Goal: Complete application form

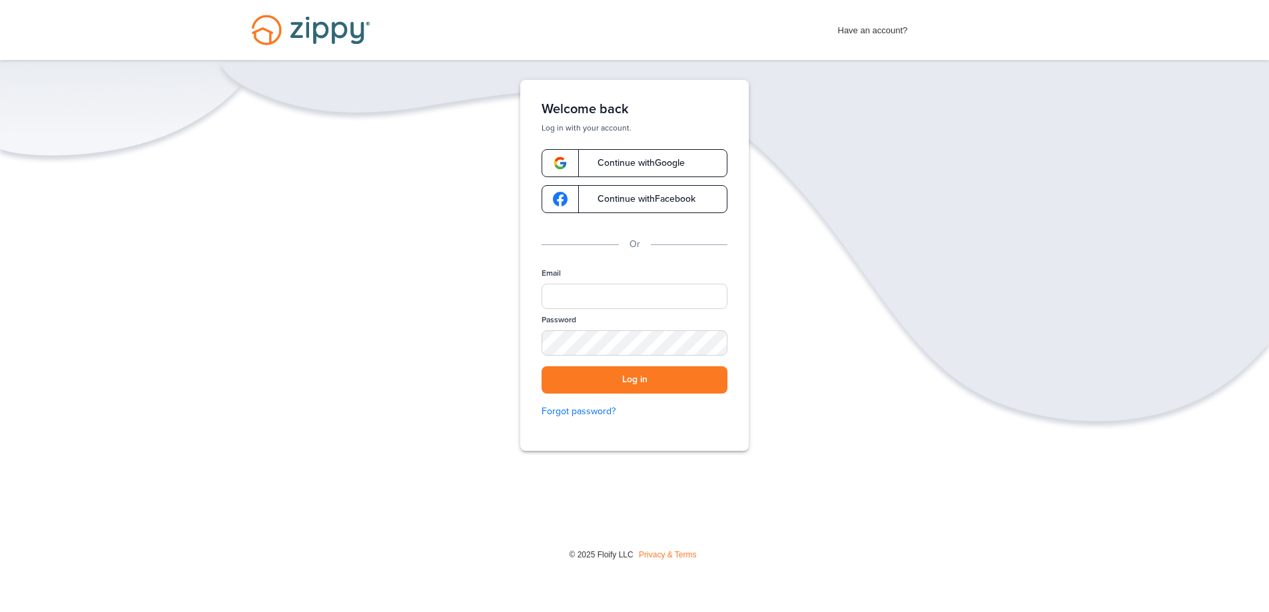
click at [633, 161] on span "Continue with Google" at bounding box center [634, 163] width 101 height 9
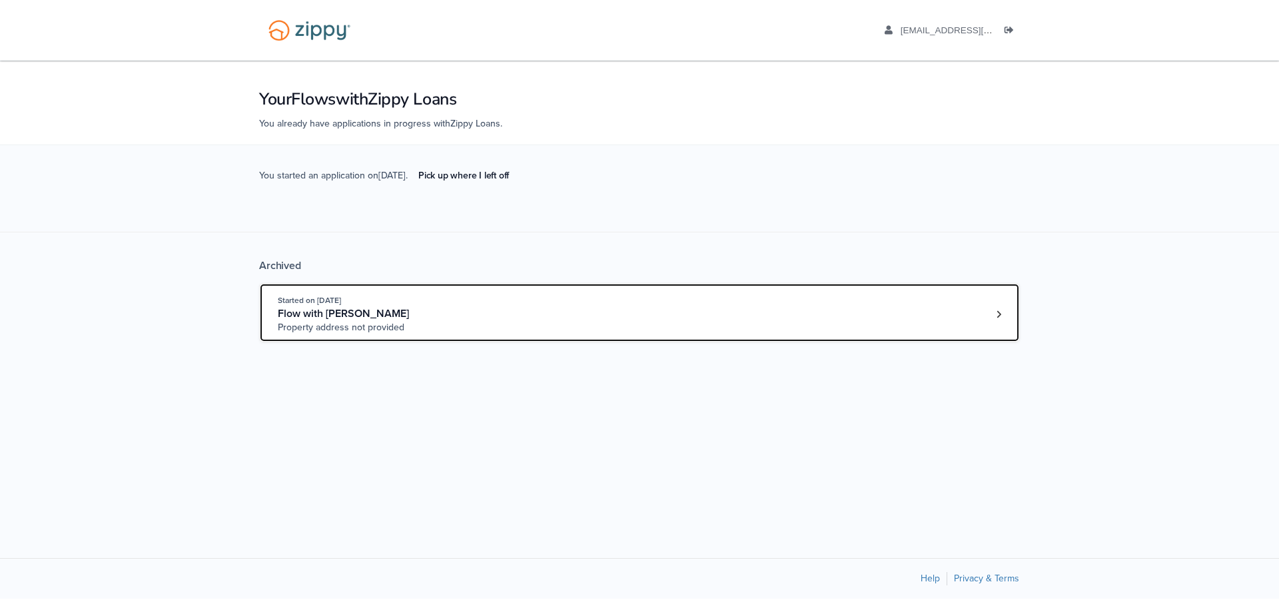
click at [419, 313] on div "Flow with Margarita Alvarado" at bounding box center [379, 314] width 203 height 14
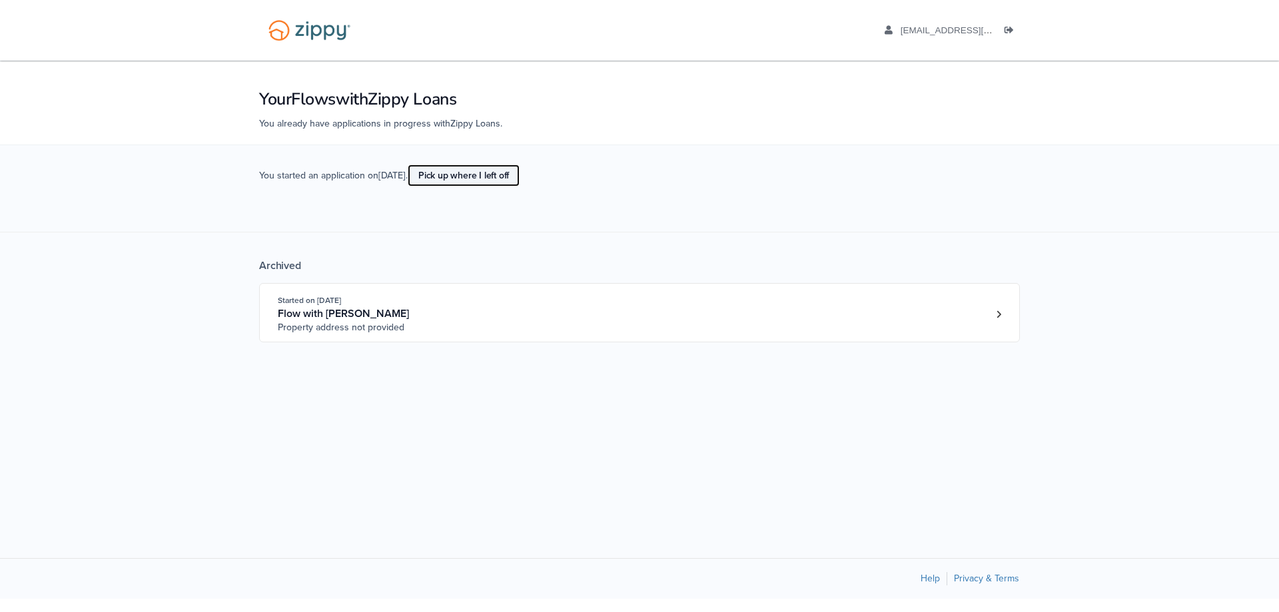
click at [474, 175] on link "Pick up where I left off" at bounding box center [464, 176] width 112 height 22
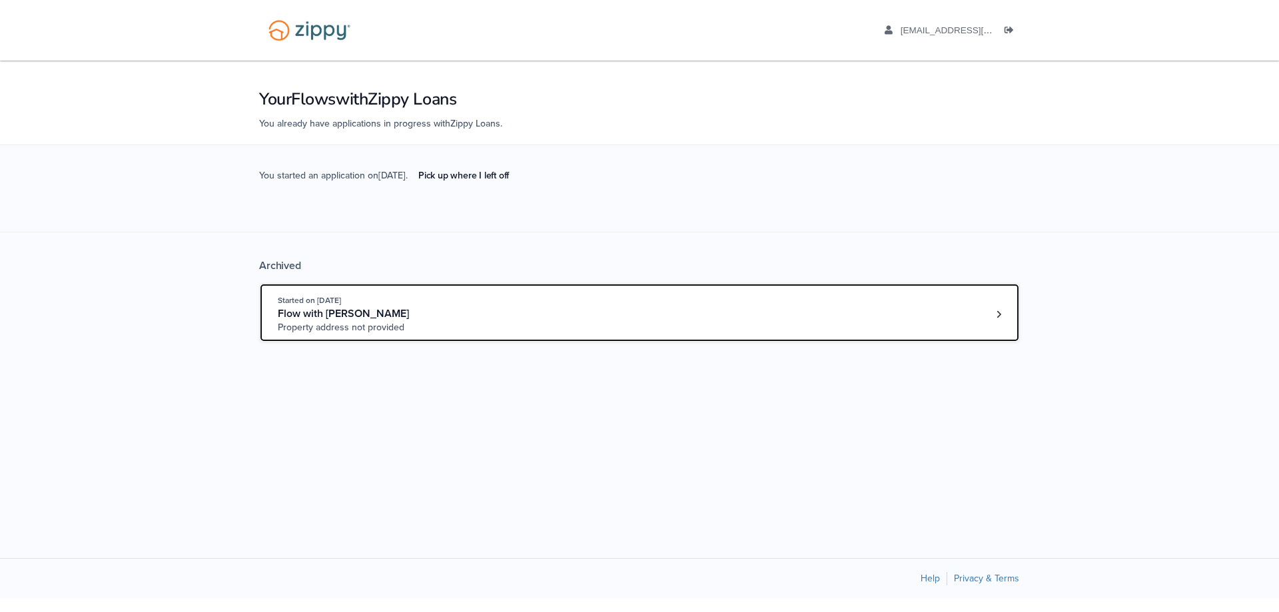
click at [368, 318] on span "Flow with [PERSON_NAME]" at bounding box center [343, 313] width 131 height 13
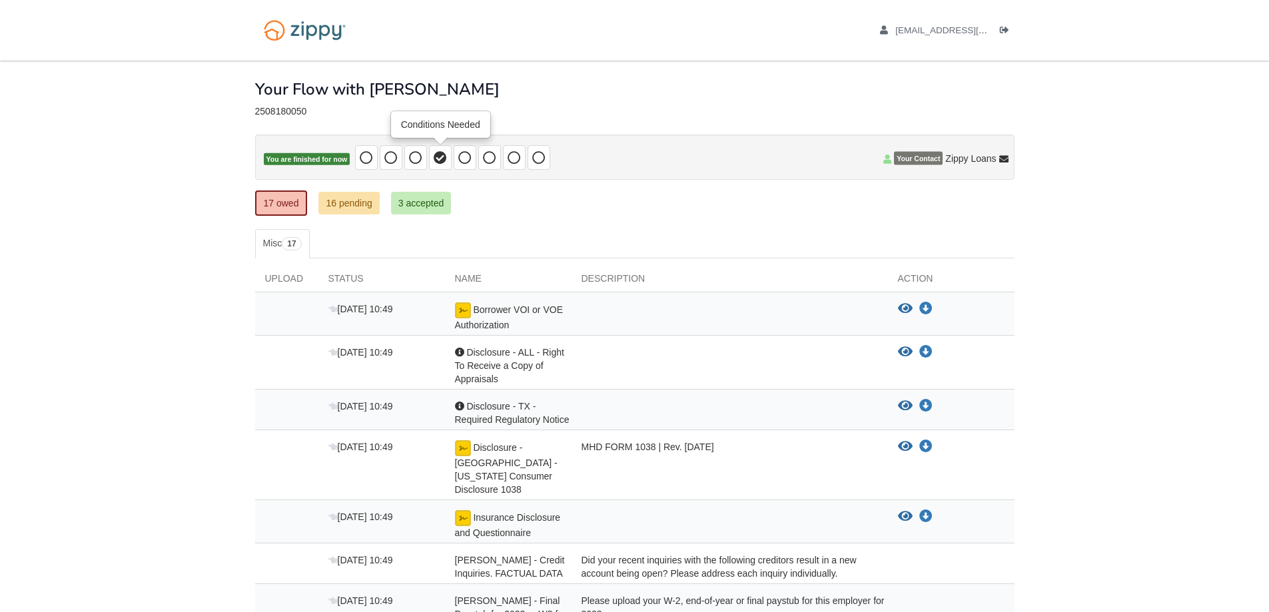
click at [440, 158] on icon at bounding box center [440, 157] width 13 height 13
click at [358, 89] on h1 "Your Flow with Margarita" at bounding box center [377, 89] width 244 height 17
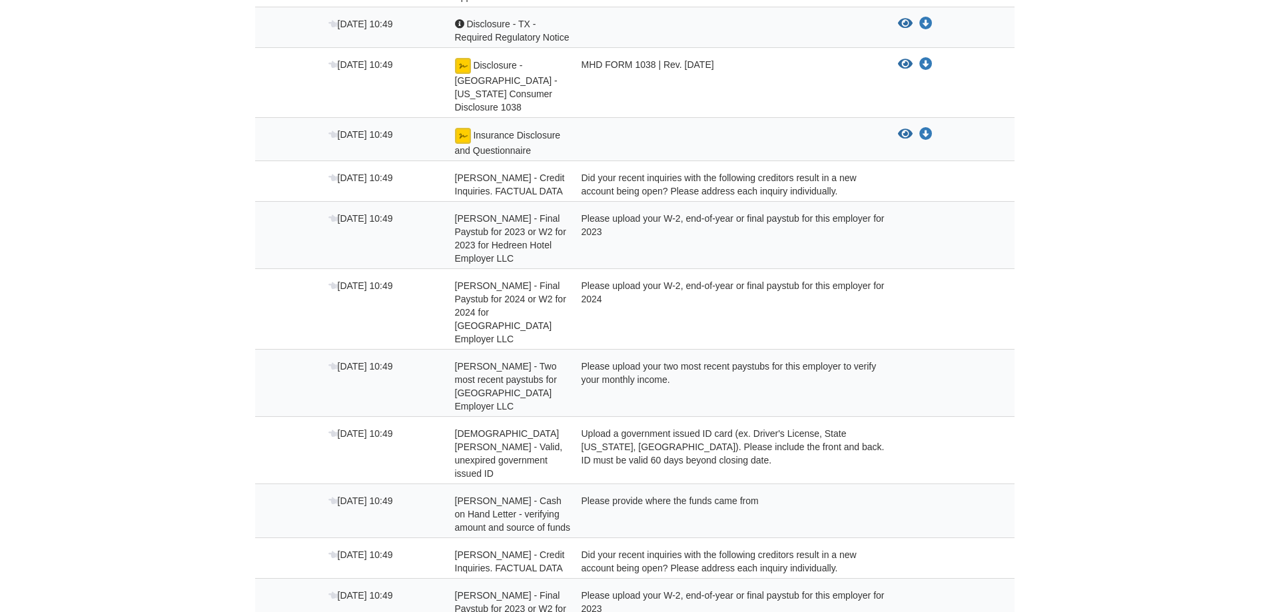
scroll to position [726, 0]
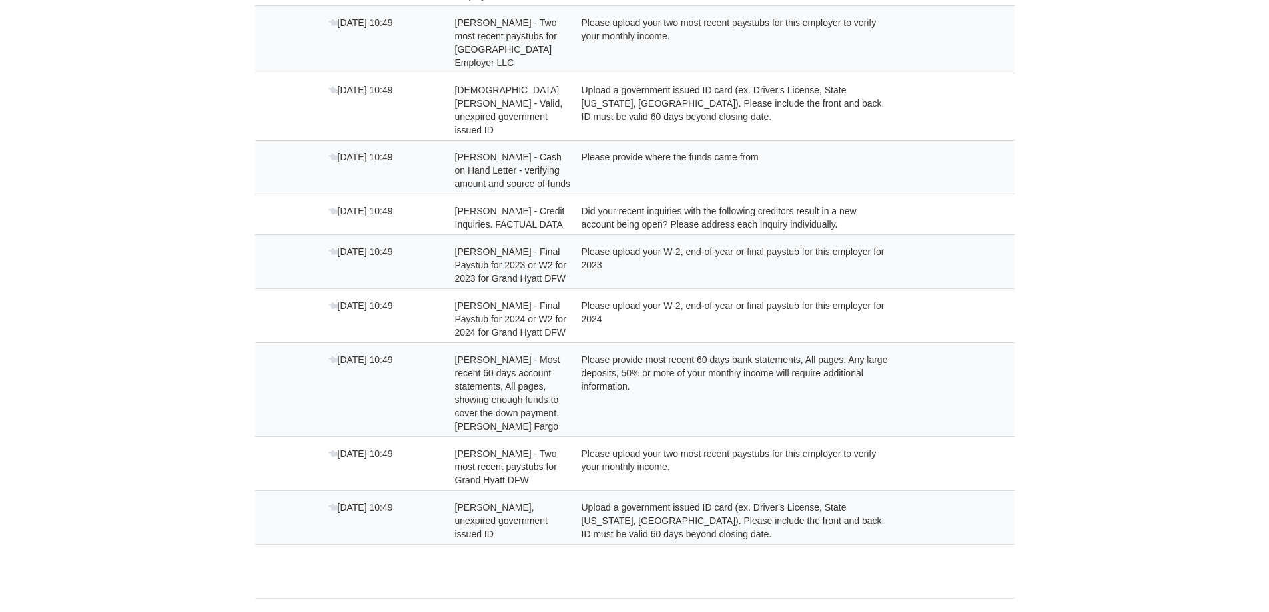
click at [635, 447] on div "Please upload your two most recent paystubs for this employer to verify your mo…" at bounding box center [730, 467] width 316 height 40
click at [346, 448] on span "Aug 19 10:49" at bounding box center [360, 453] width 65 height 11
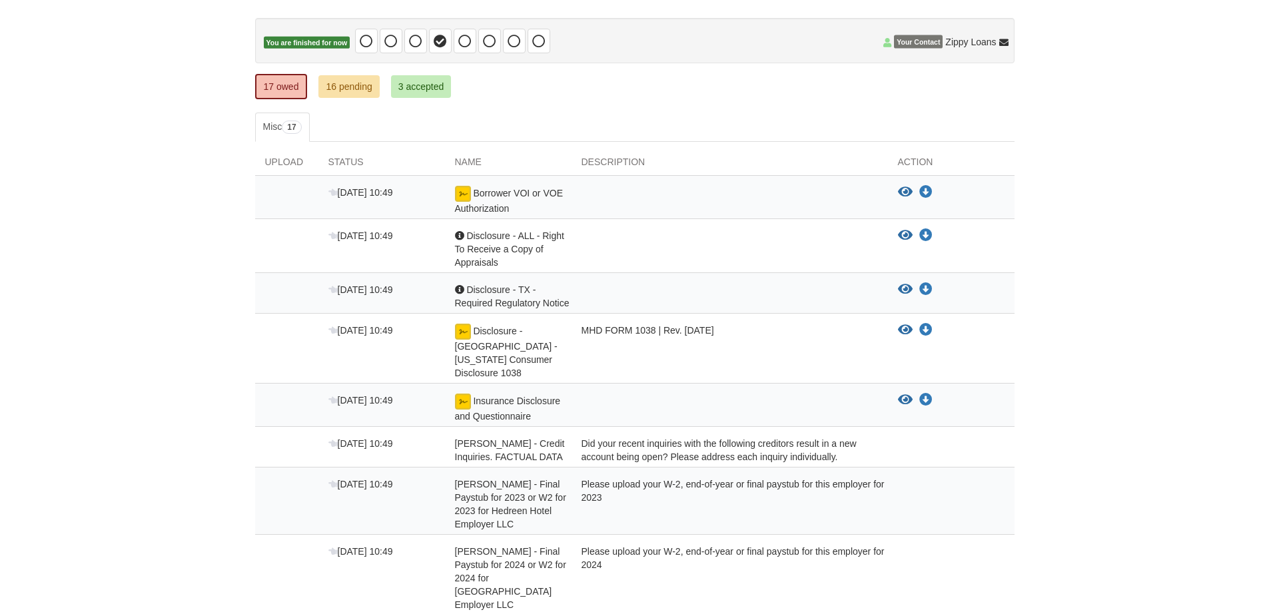
scroll to position [0, 0]
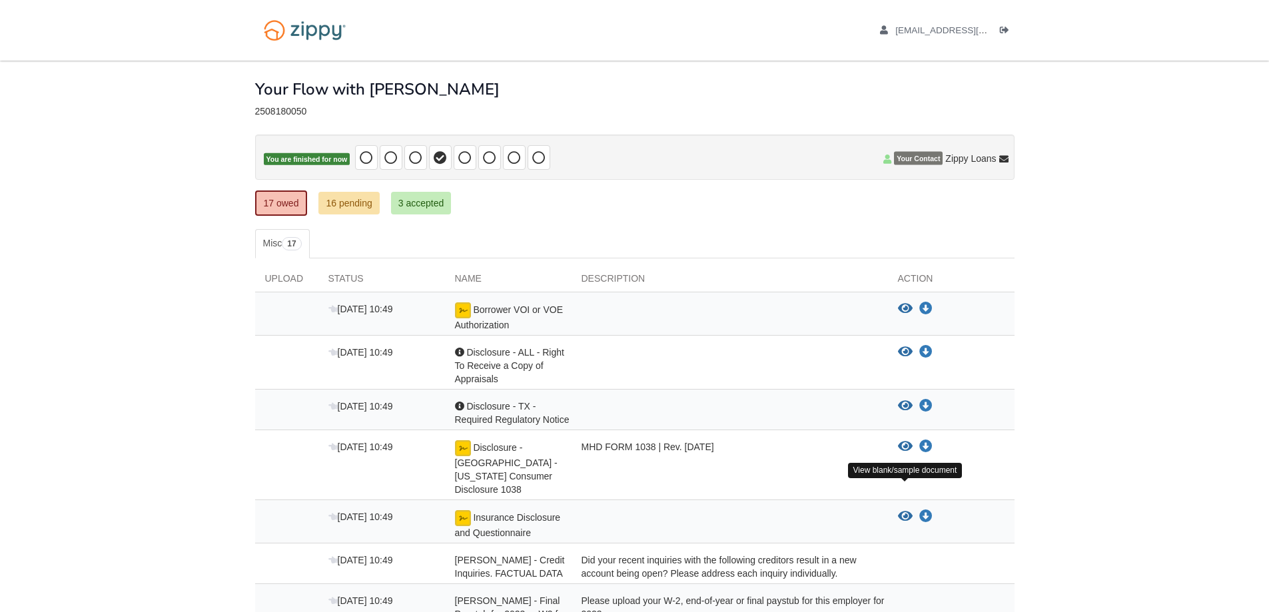
click at [909, 510] on icon "View Insurance Disclosure and Questionnaire" at bounding box center [905, 516] width 15 height 13
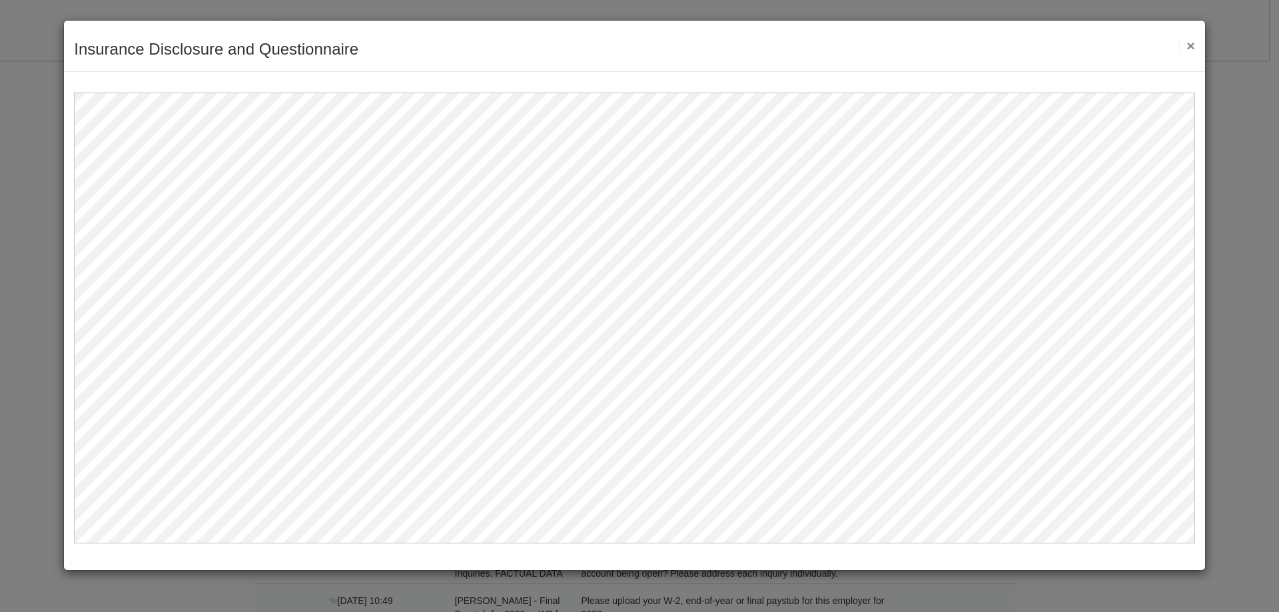
click at [1194, 47] on button "×" at bounding box center [1186, 46] width 15 height 14
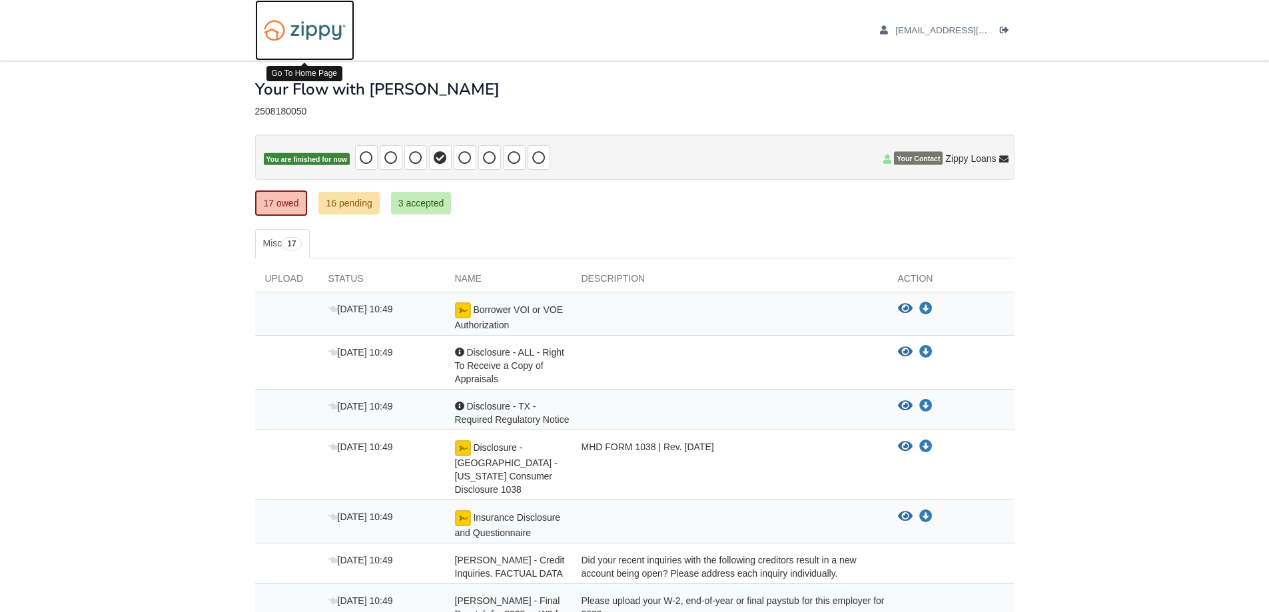
click at [309, 29] on img at bounding box center [304, 30] width 99 height 34
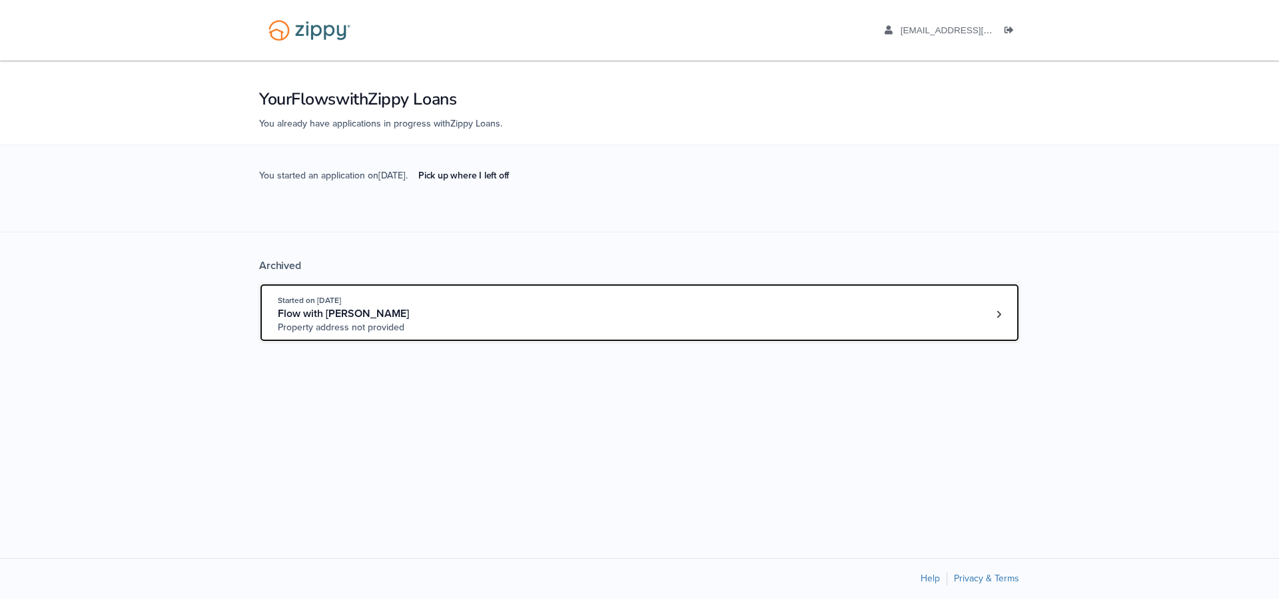
click at [409, 312] on span "Flow with Margarita Alvarado" at bounding box center [343, 313] width 131 height 13
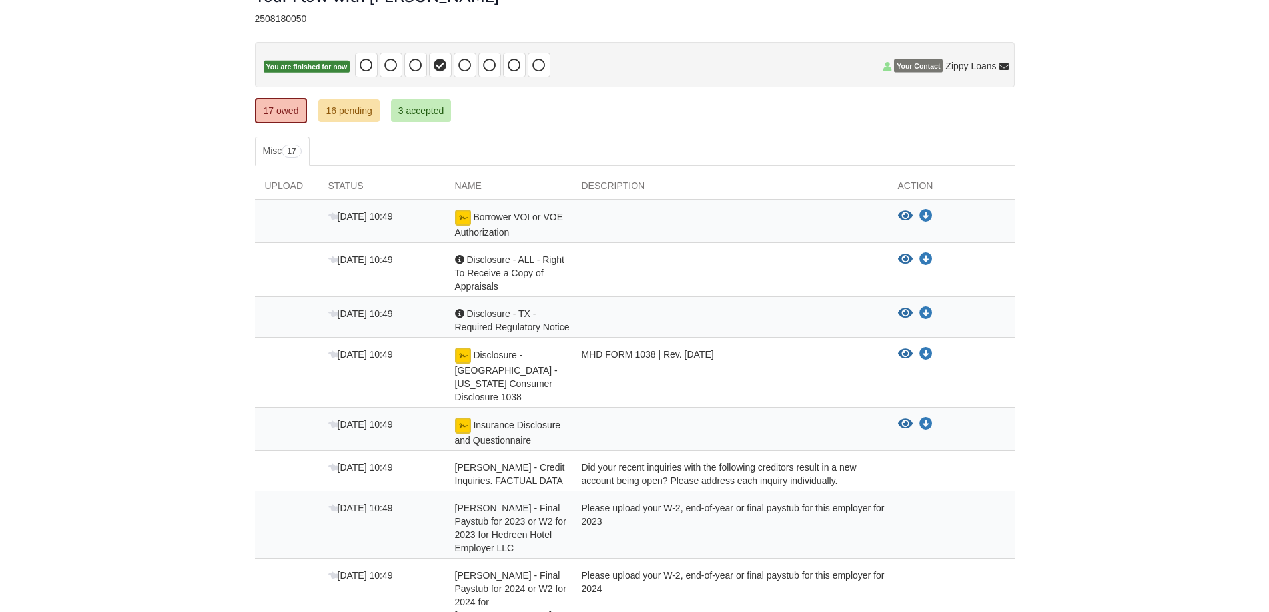
scroll to position [200, 0]
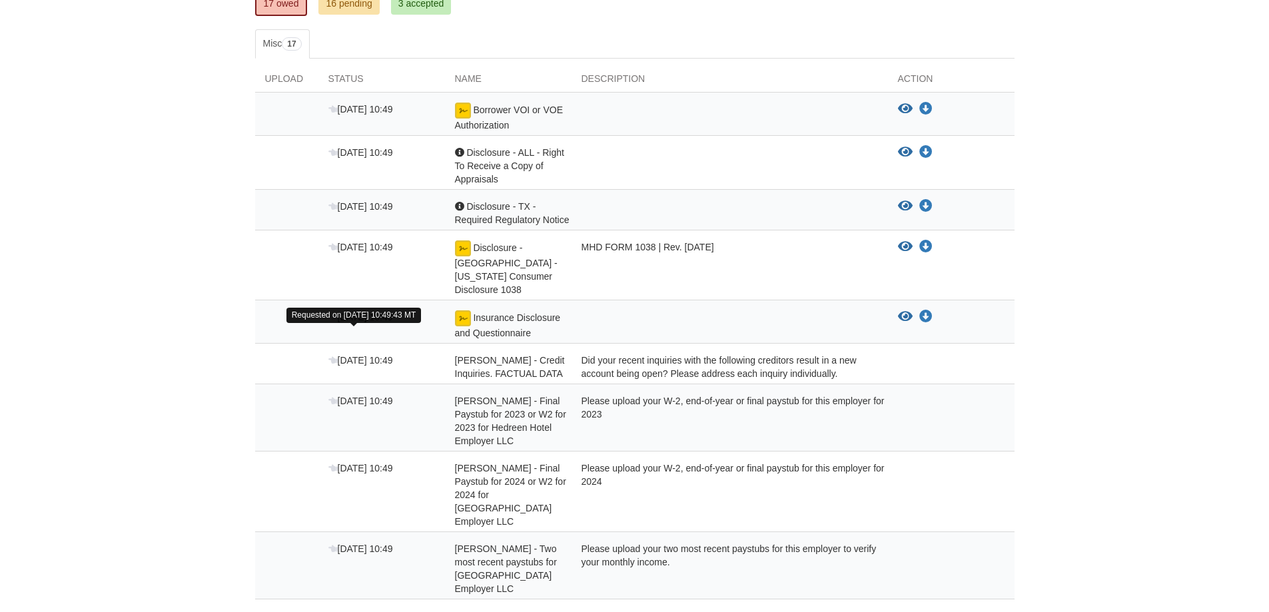
click at [364, 355] on span "[DATE] 10:49" at bounding box center [360, 360] width 65 height 11
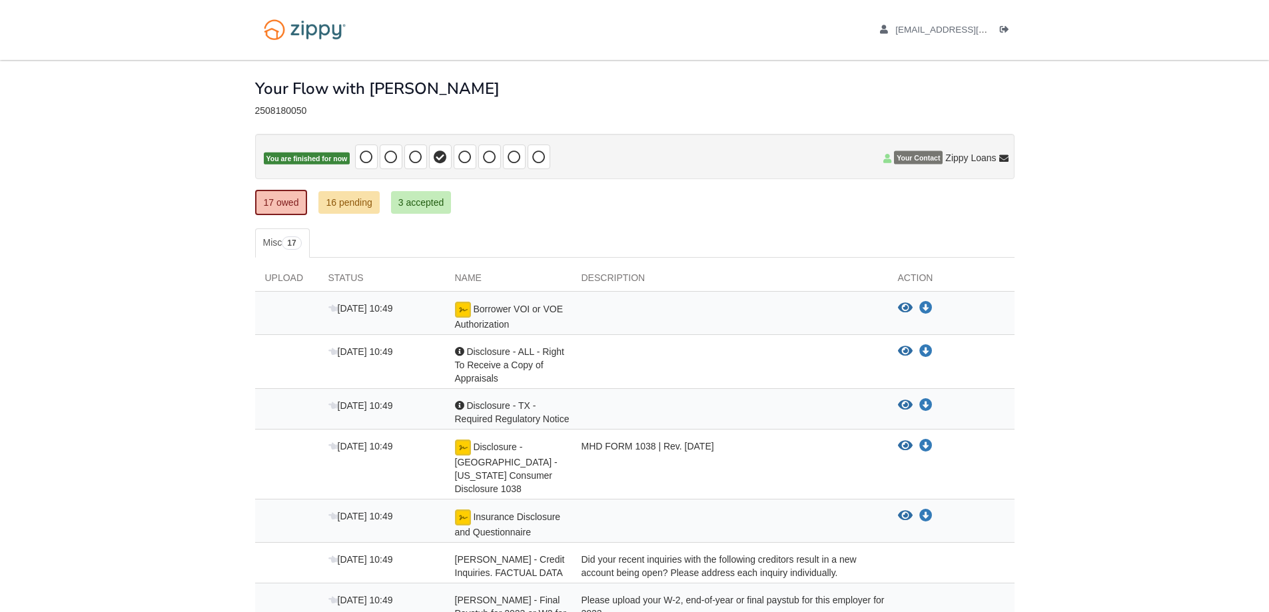
scroll to position [0, 0]
click at [315, 37] on img at bounding box center [304, 30] width 99 height 34
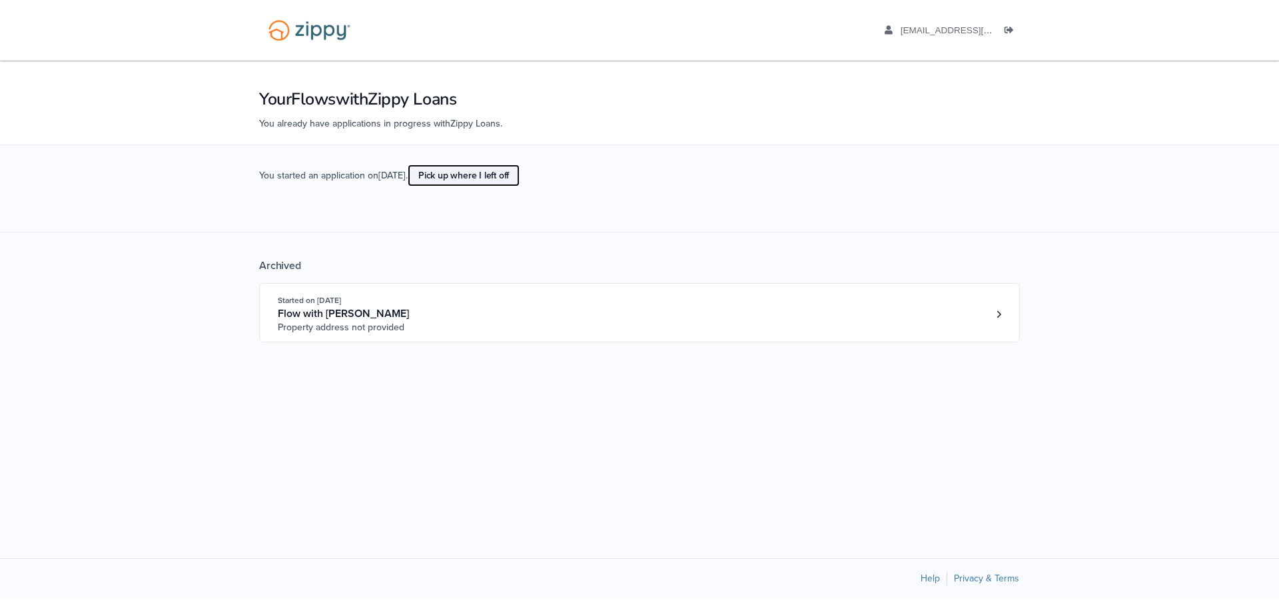
click at [452, 181] on link "Pick up where I left off" at bounding box center [464, 176] width 112 height 22
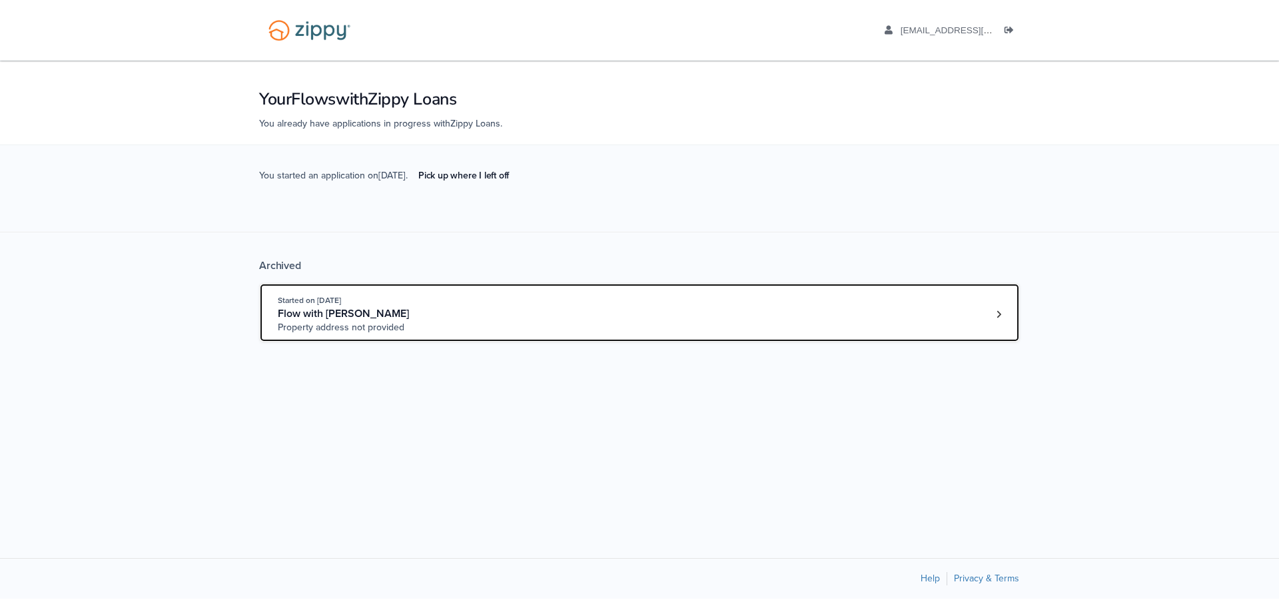
click at [387, 320] on div "Started on [DATE] Flow with [PERSON_NAME] Property address not provided" at bounding box center [384, 314] width 213 height 41
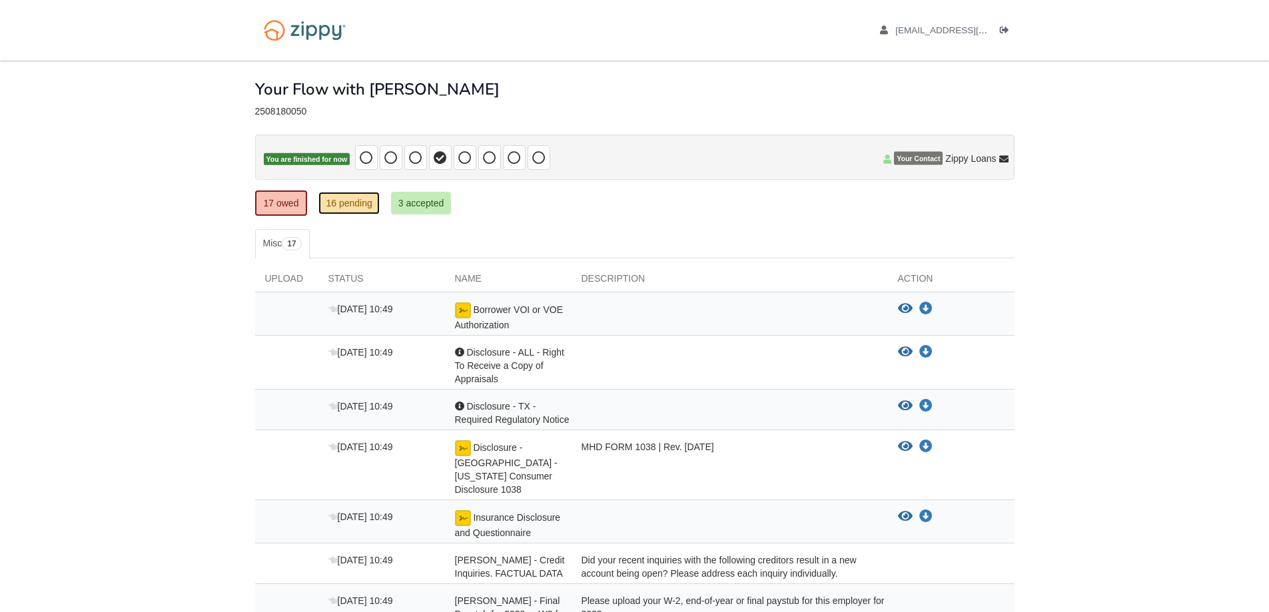
click at [351, 211] on link "16 pending" at bounding box center [348, 203] width 61 height 23
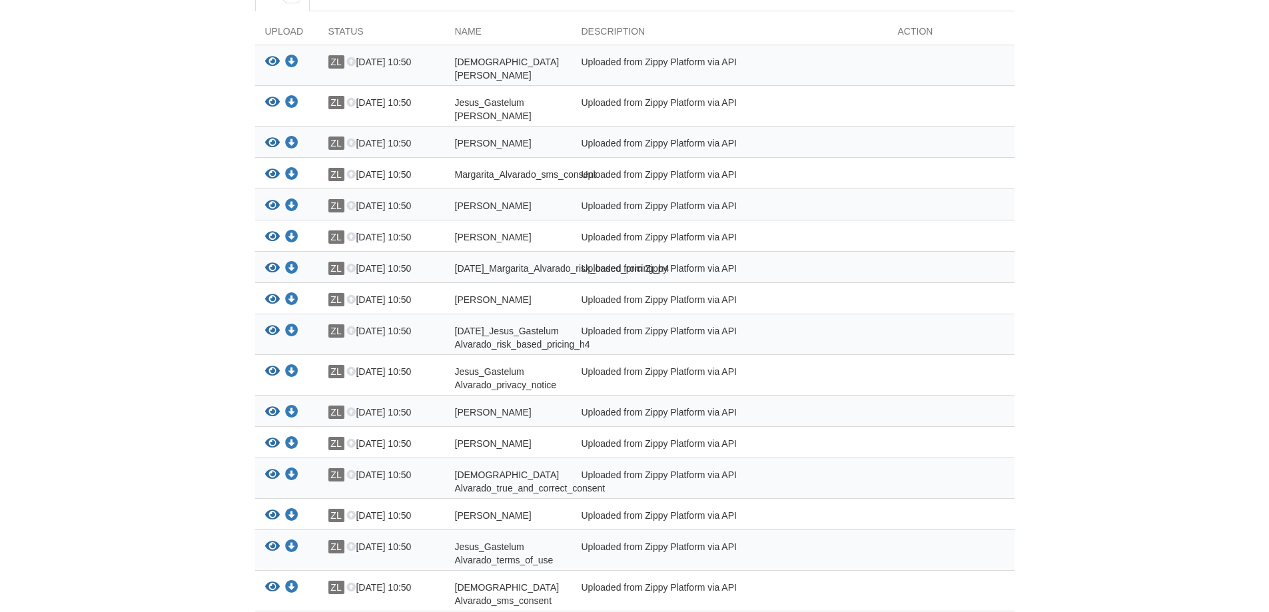
scroll to position [333, 0]
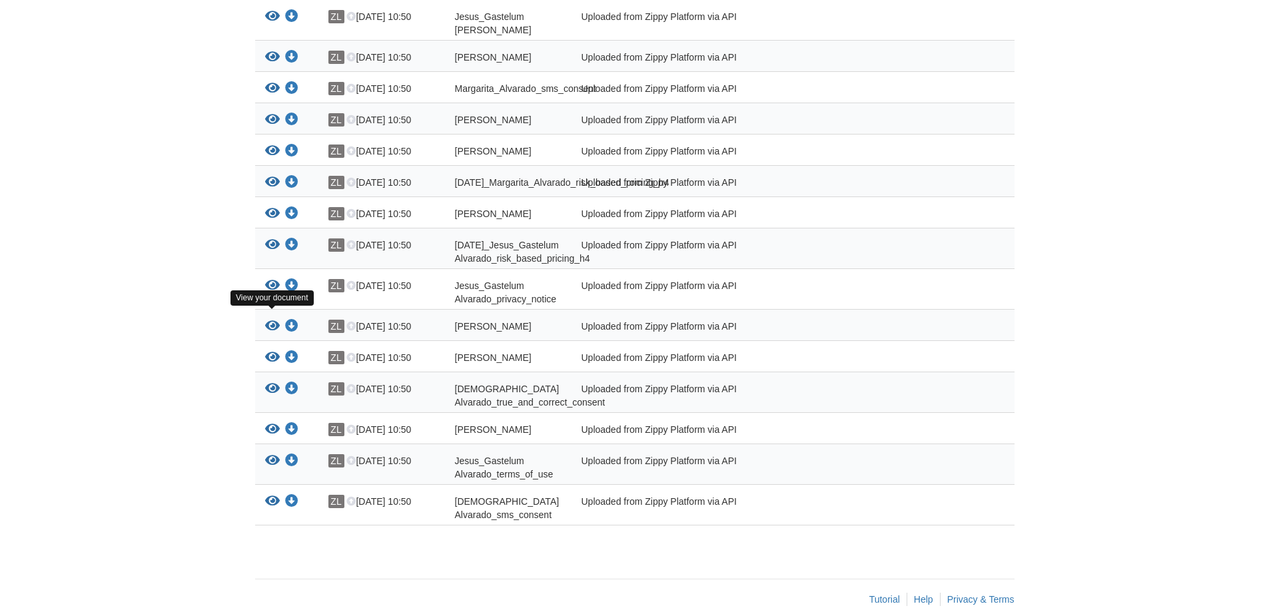
click at [272, 292] on icon "View Jesus_Gastelum Alvarado_privacy_notice" at bounding box center [272, 285] width 15 height 13
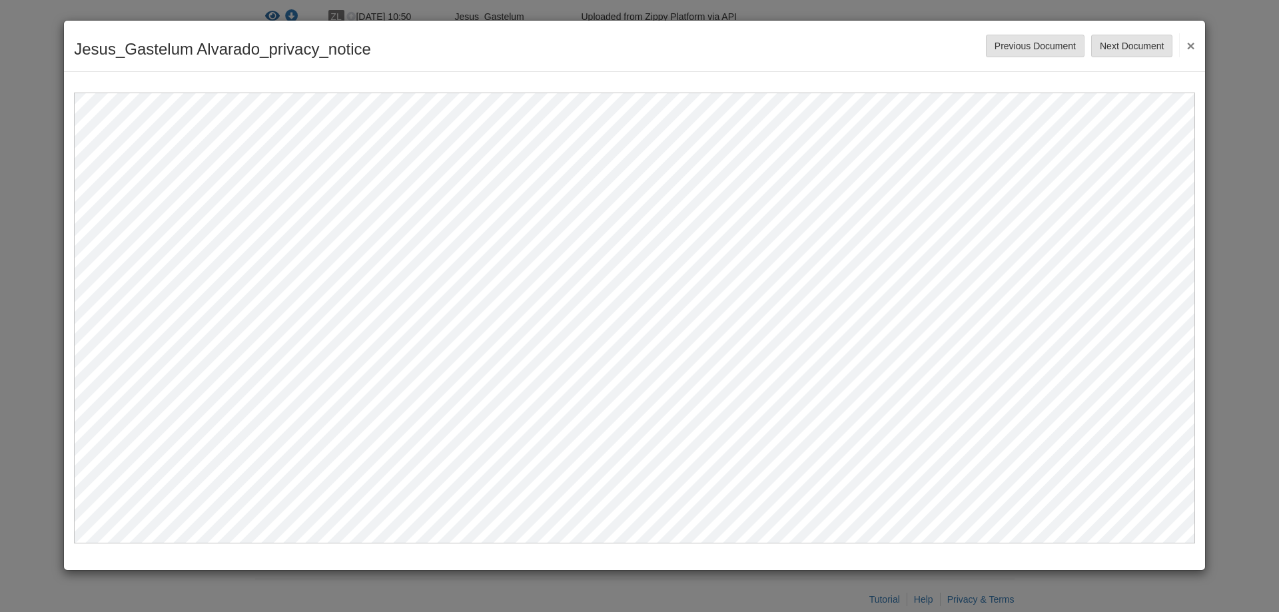
click at [1187, 46] on button "×" at bounding box center [1186, 45] width 15 height 24
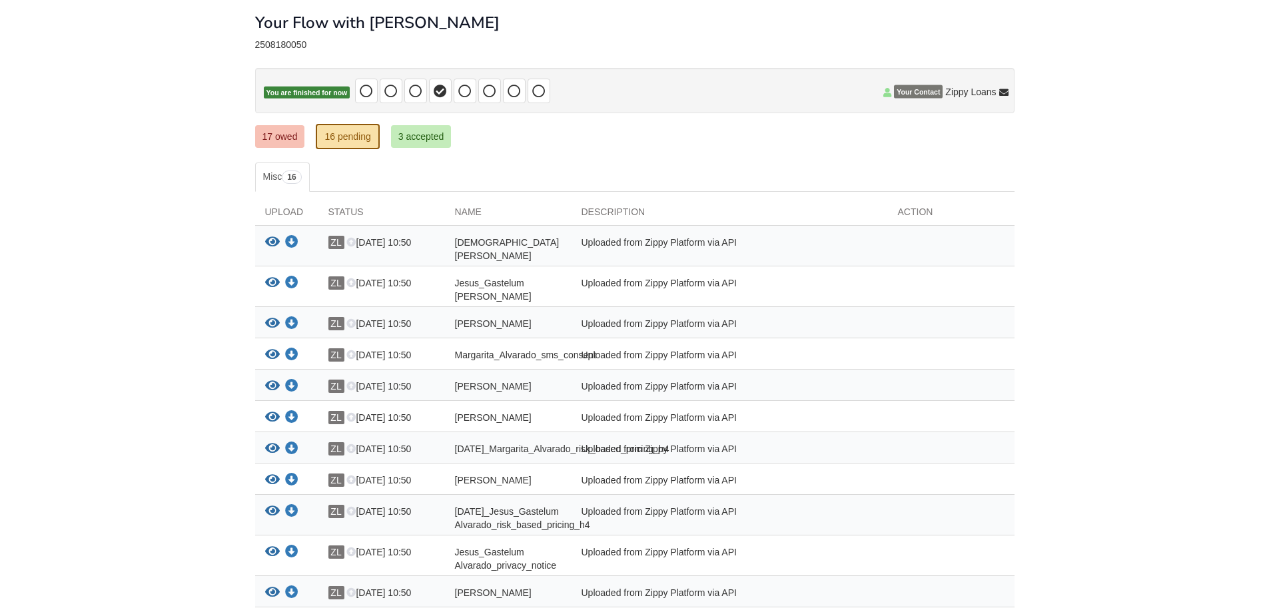
scroll to position [0, 0]
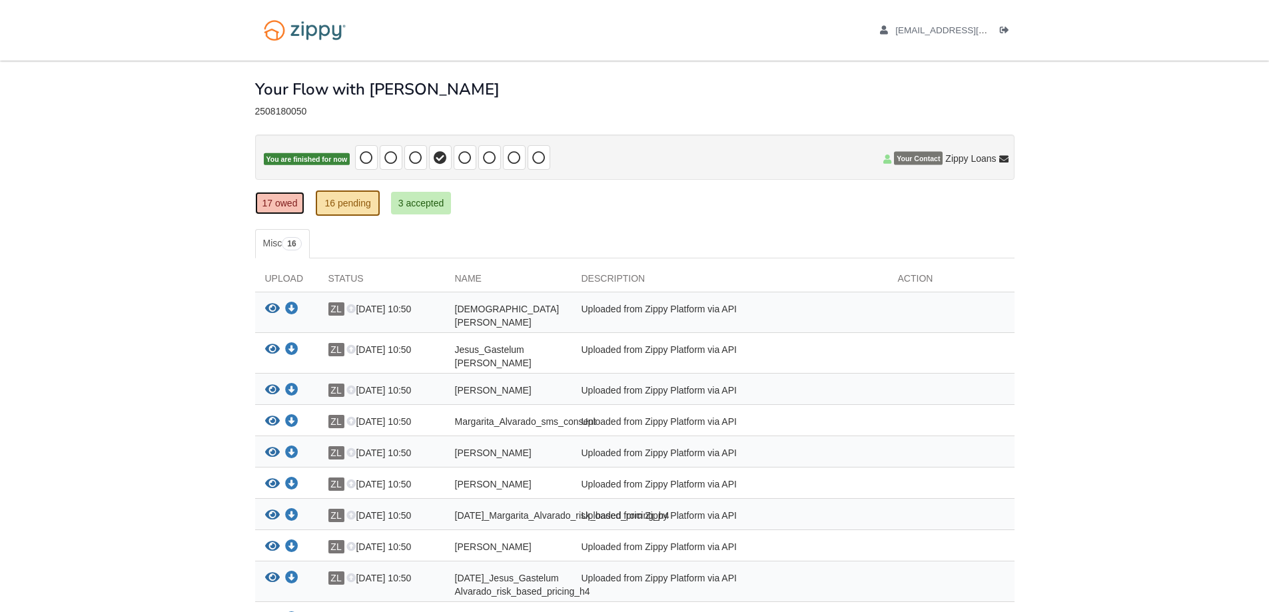
click at [280, 207] on link "17 owed" at bounding box center [280, 203] width 50 height 23
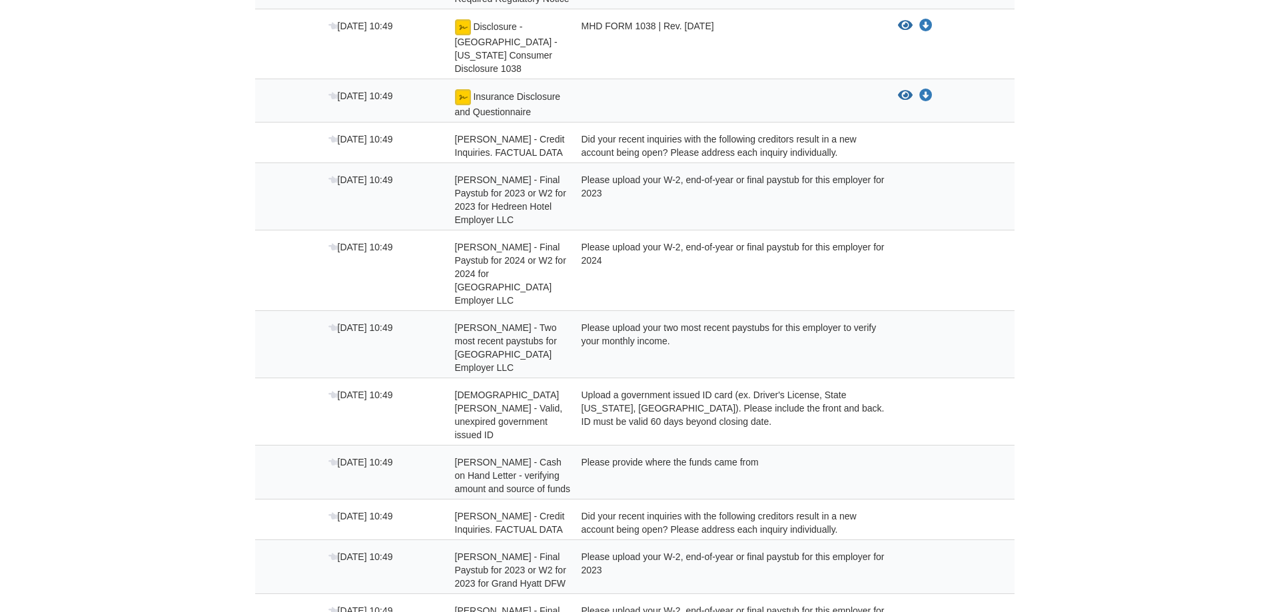
scroll to position [726, 0]
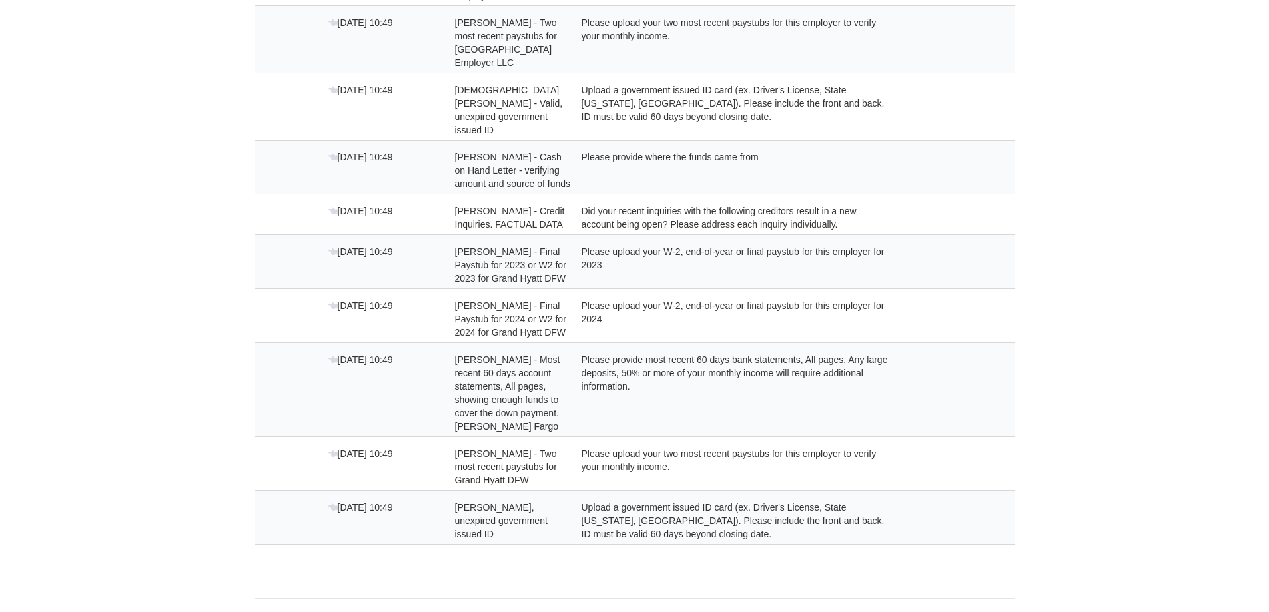
click at [299, 501] on div at bounding box center [286, 521] width 63 height 40
click at [274, 501] on div at bounding box center [286, 521] width 63 height 40
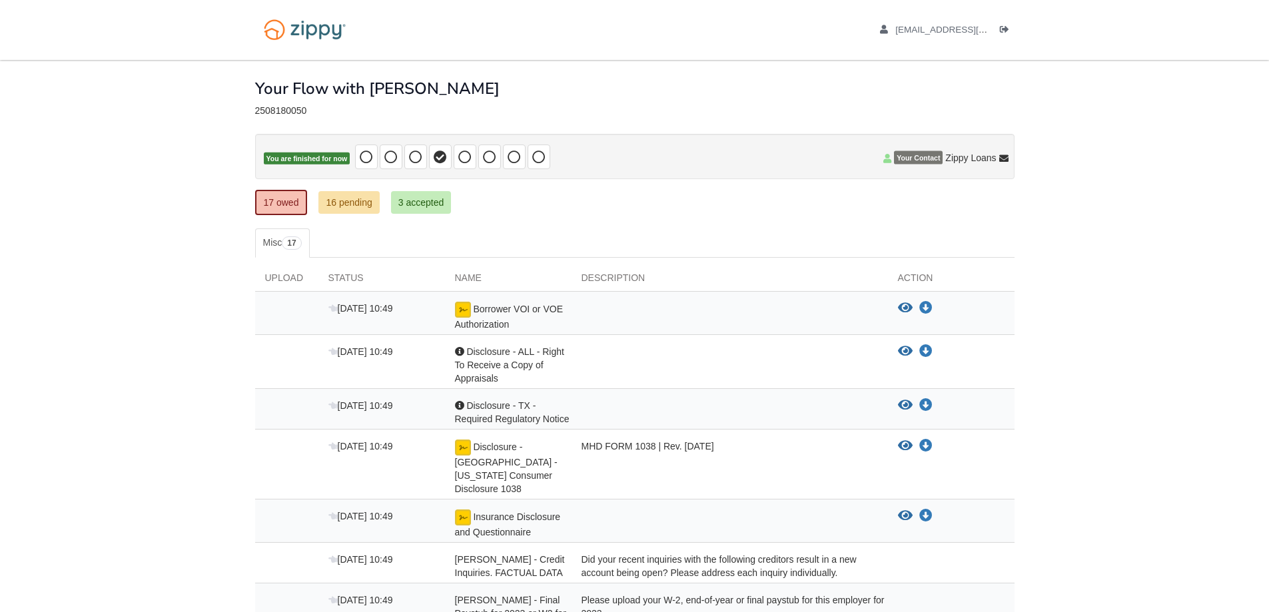
scroll to position [0, 0]
click at [366, 207] on link "16 pending" at bounding box center [348, 203] width 61 height 23
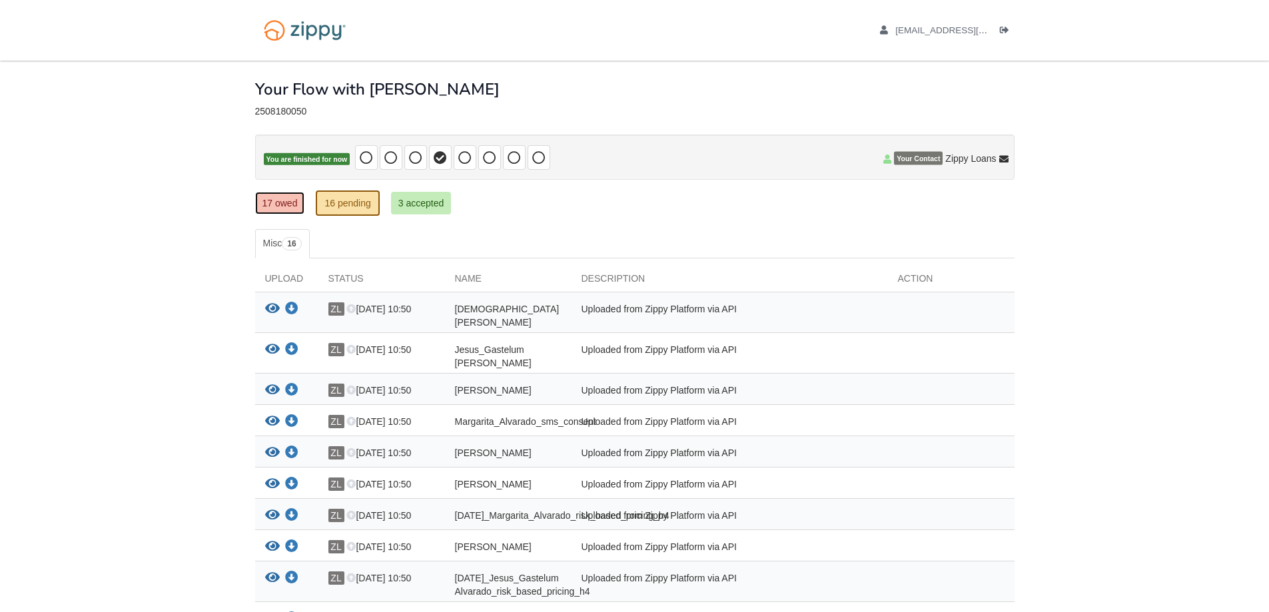
click at [284, 209] on link "17 owed" at bounding box center [280, 203] width 50 height 23
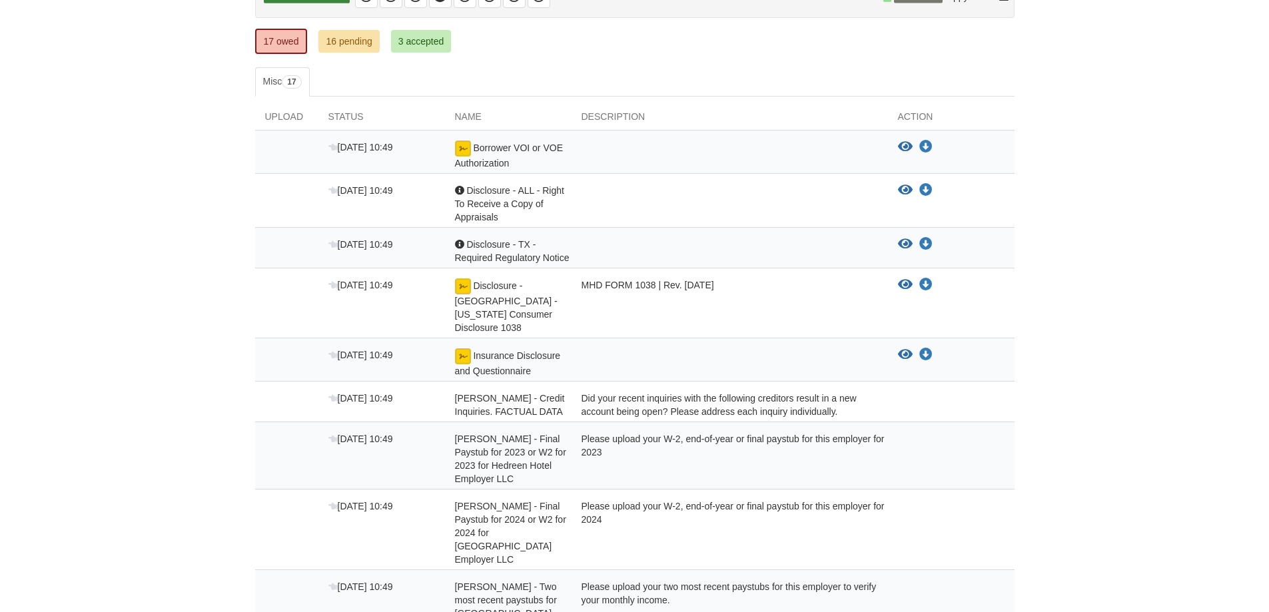
scroll to position [200, 0]
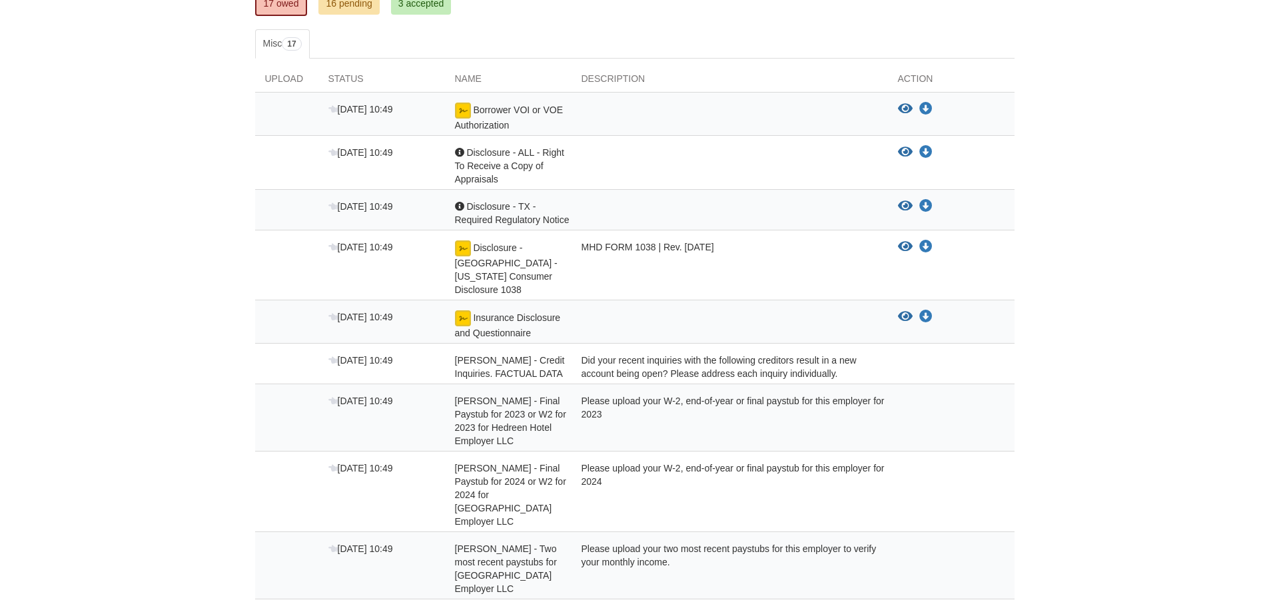
click at [991, 502] on div "[DATE] 10:49 [PERSON_NAME] - Final Paystub for 2024 or W2 for 2024 for [GEOGRAP…" at bounding box center [634, 492] width 759 height 81
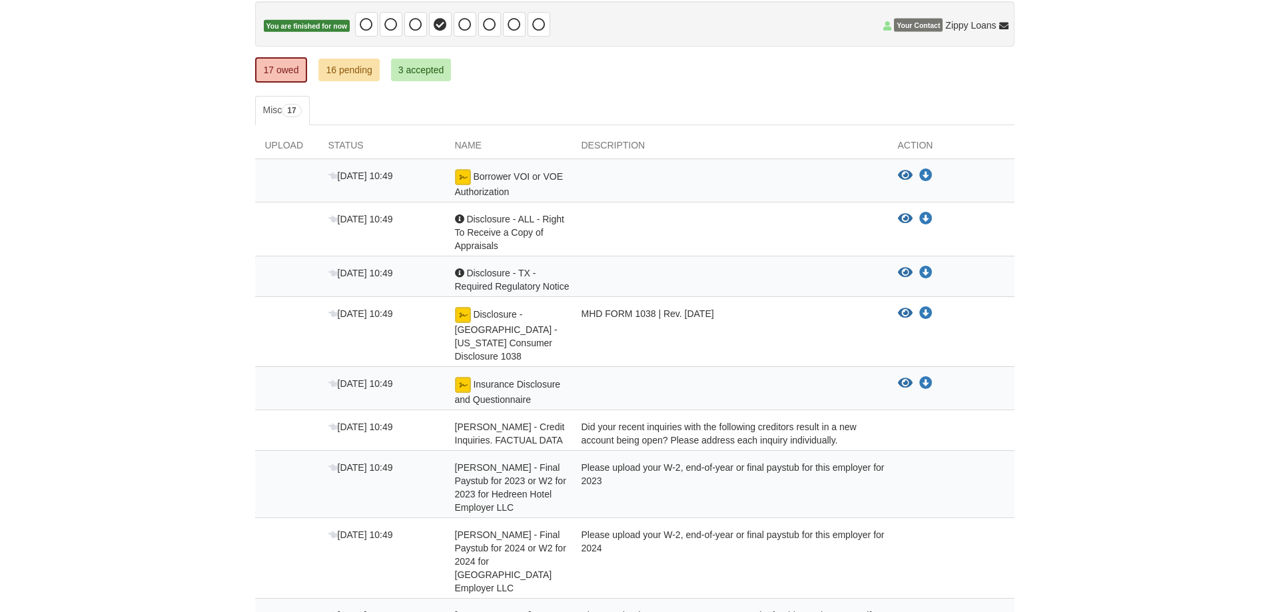
scroll to position [0, 0]
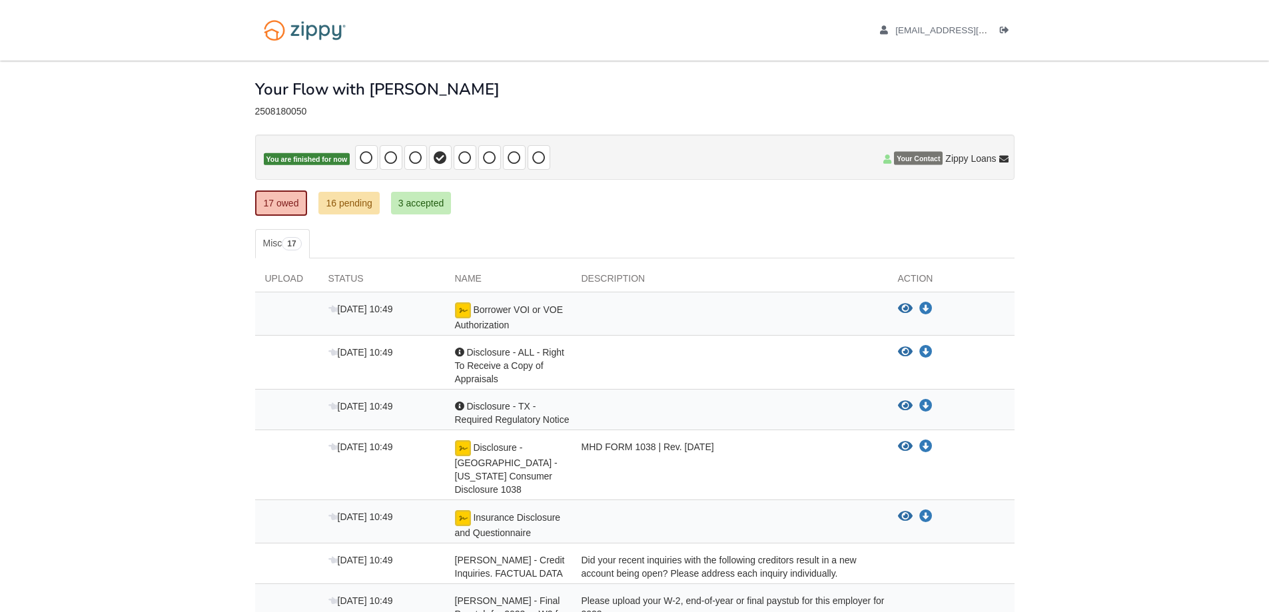
click at [865, 216] on div "17 owed 16 pending 3 accepted My Estimated Payment × My Estimated Payment" at bounding box center [634, 204] width 759 height 23
drag, startPoint x: 254, startPoint y: 111, endPoint x: 307, endPoint y: 111, distance: 53.3
click at [361, 119] on div at bounding box center [634, 125] width 759 height 17
drag, startPoint x: 305, startPoint y: 110, endPoint x: 257, endPoint y: 108, distance: 48.0
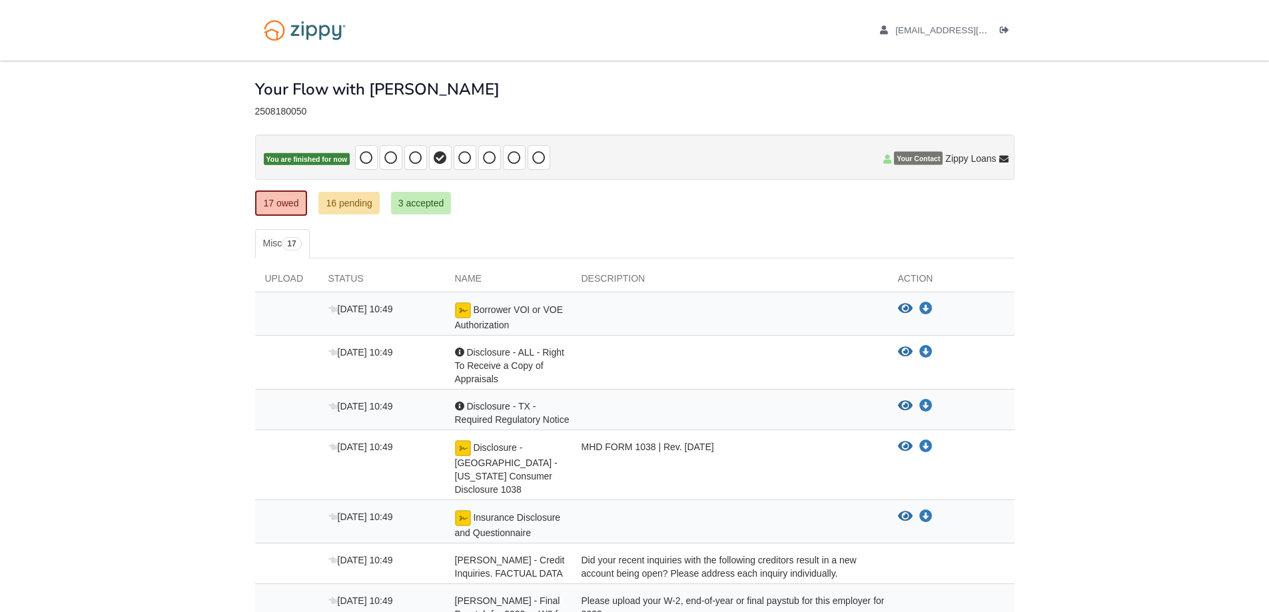
click at [257, 108] on div "2508180050" at bounding box center [634, 111] width 759 height 11
click at [304, 38] on img at bounding box center [304, 30] width 99 height 34
